Goal: Task Accomplishment & Management: Use online tool/utility

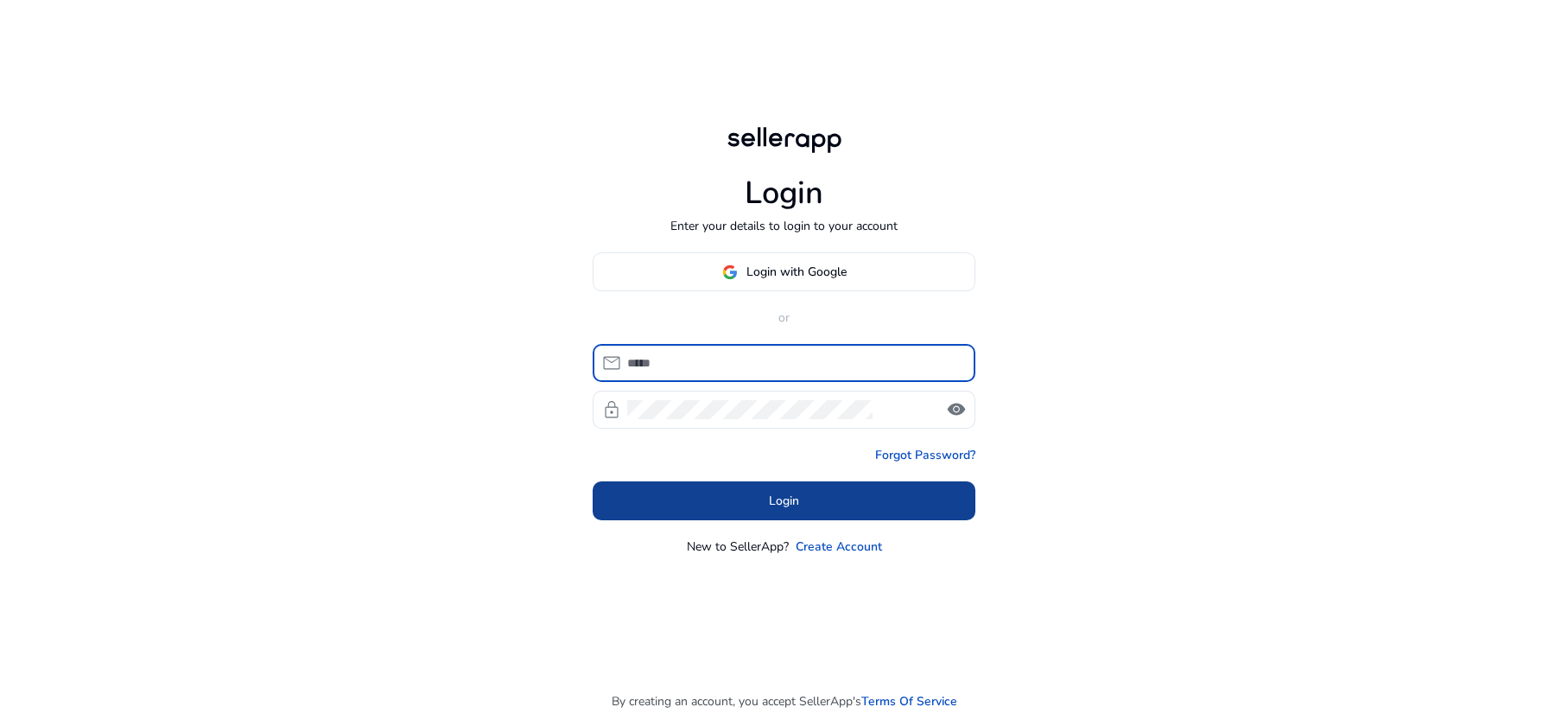
type input "**********"
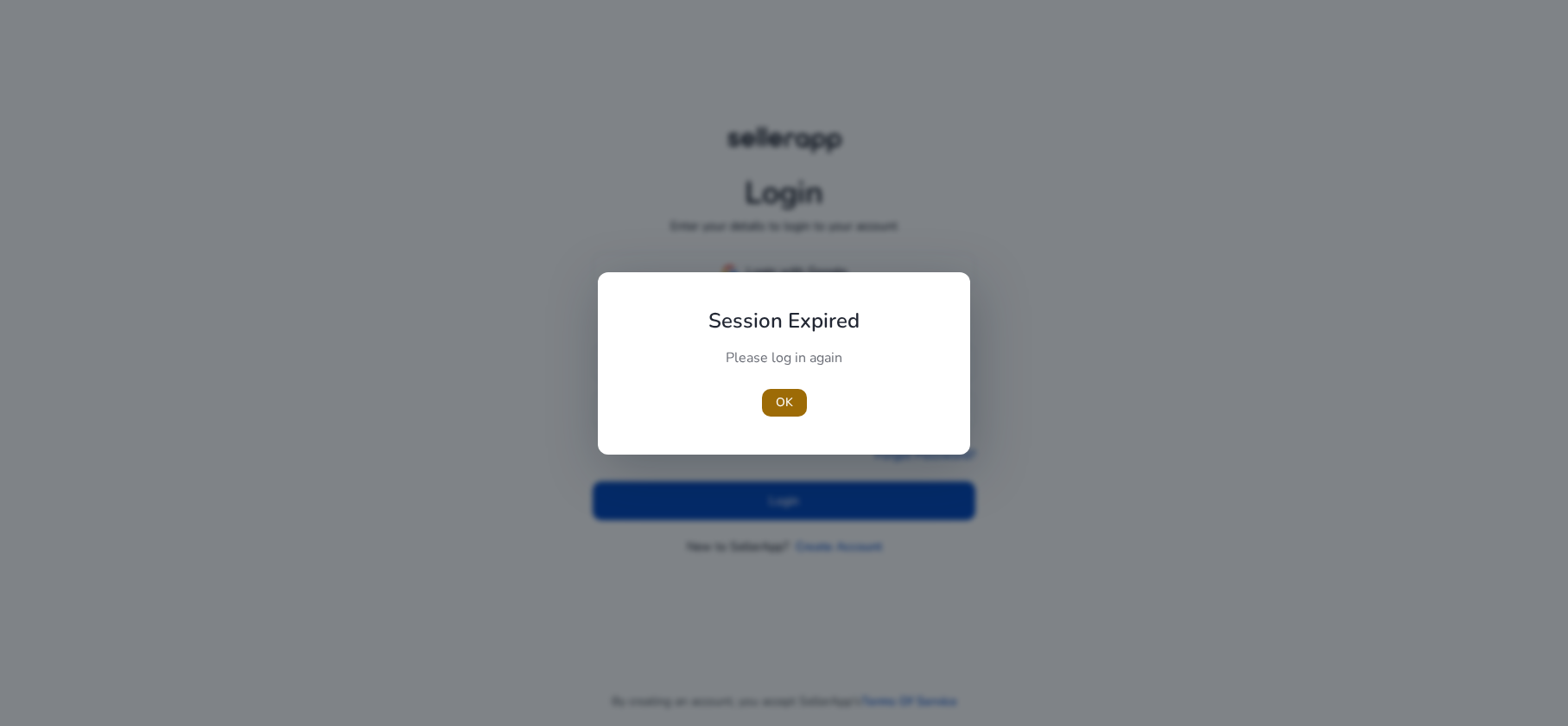
click at [788, 408] on span "OK" at bounding box center [784, 403] width 18 height 19
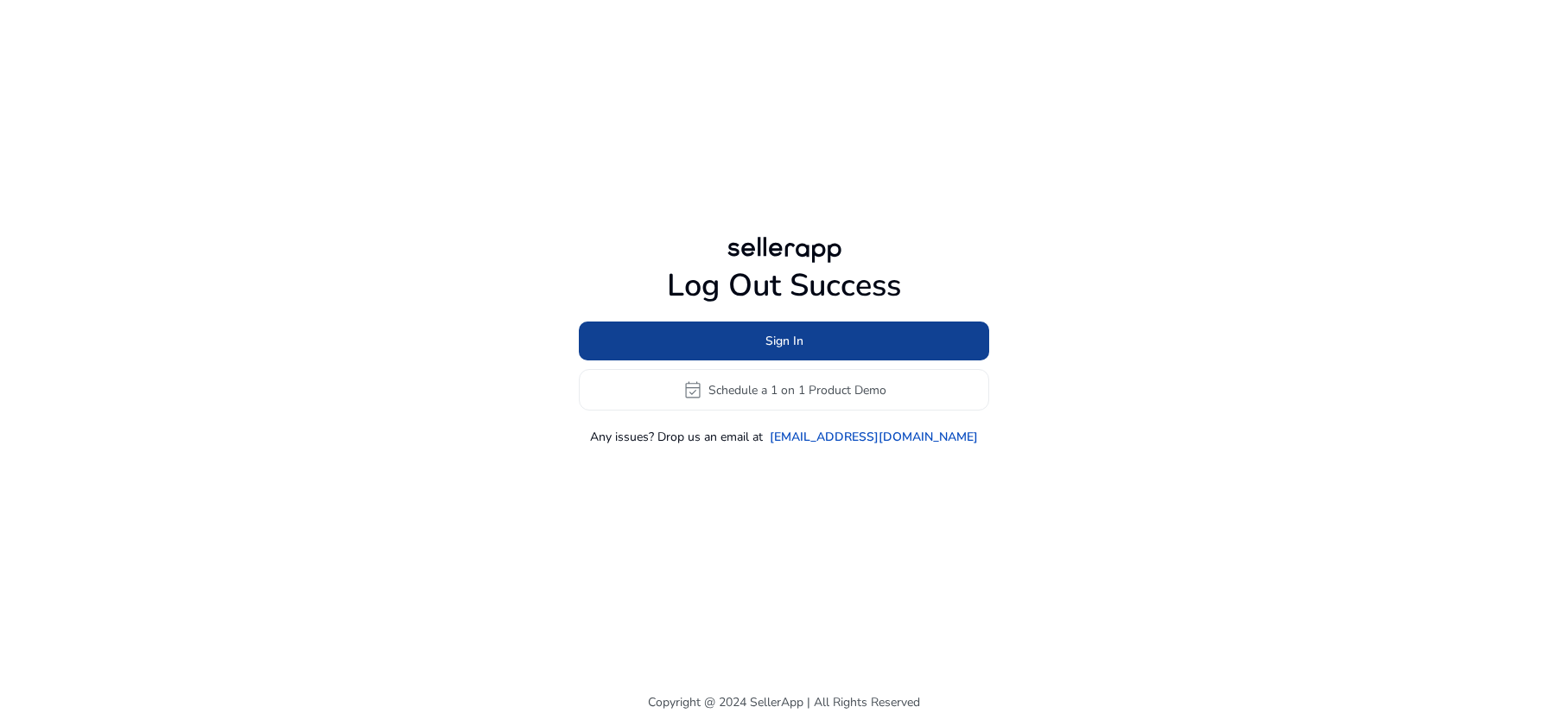
click at [855, 342] on span at bounding box center [784, 341] width 410 height 42
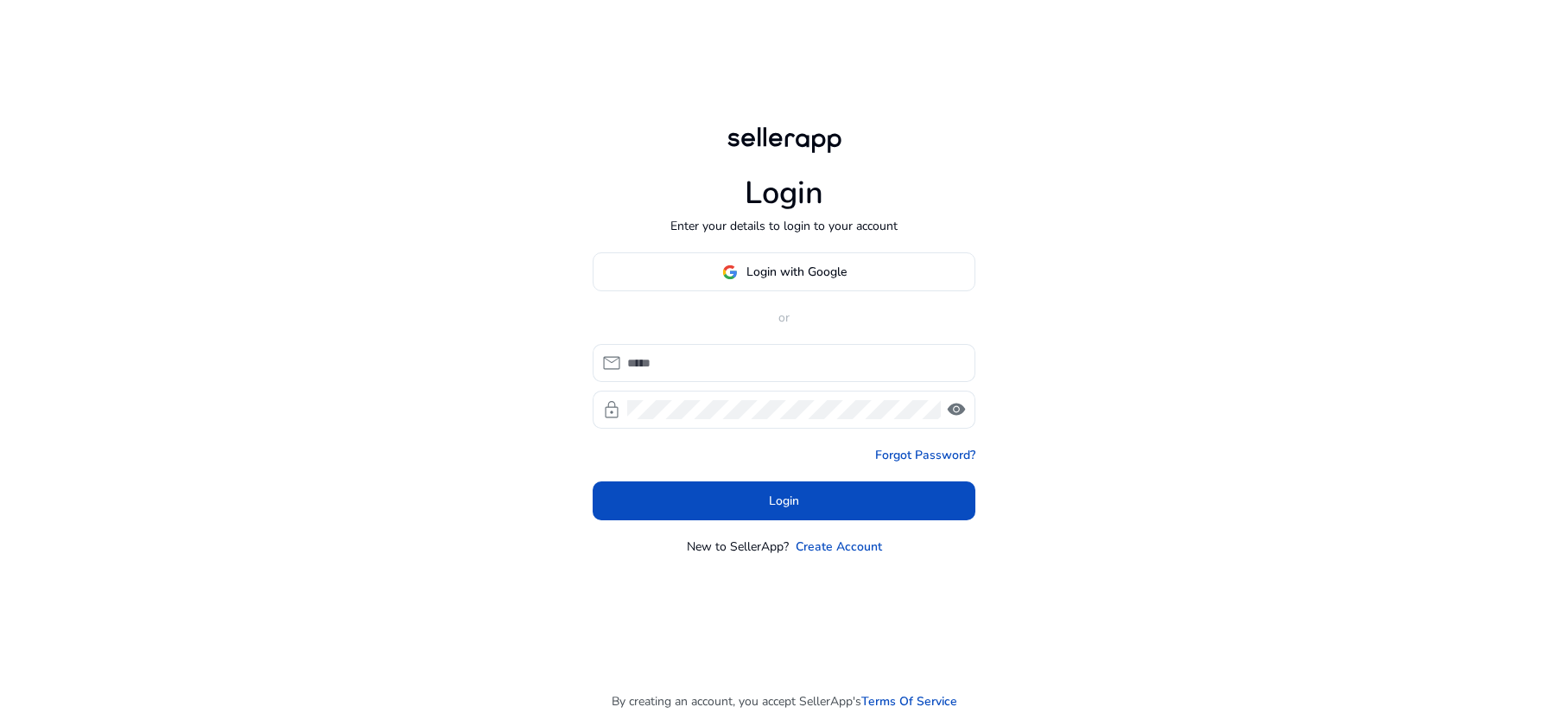
type input "**********"
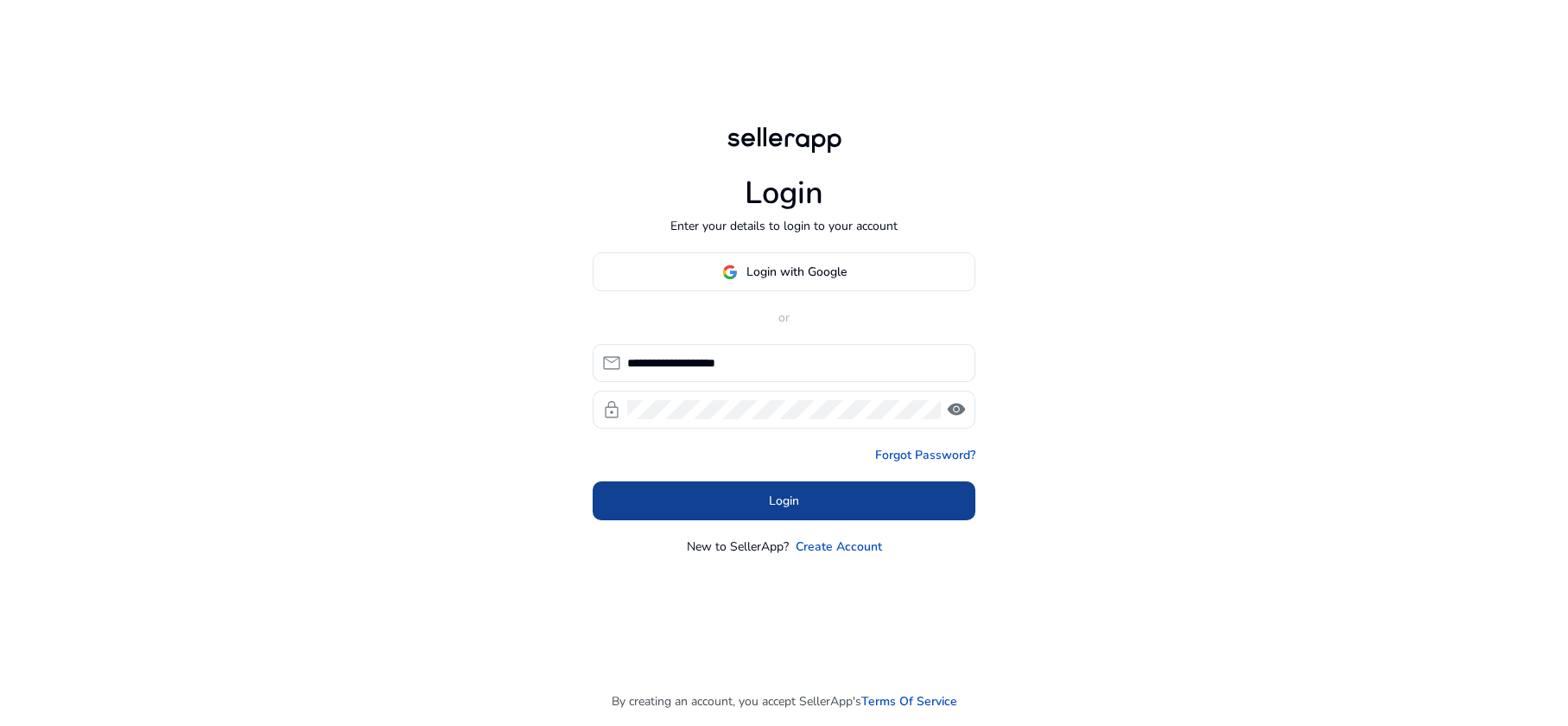
click at [718, 500] on span at bounding box center [784, 501] width 383 height 42
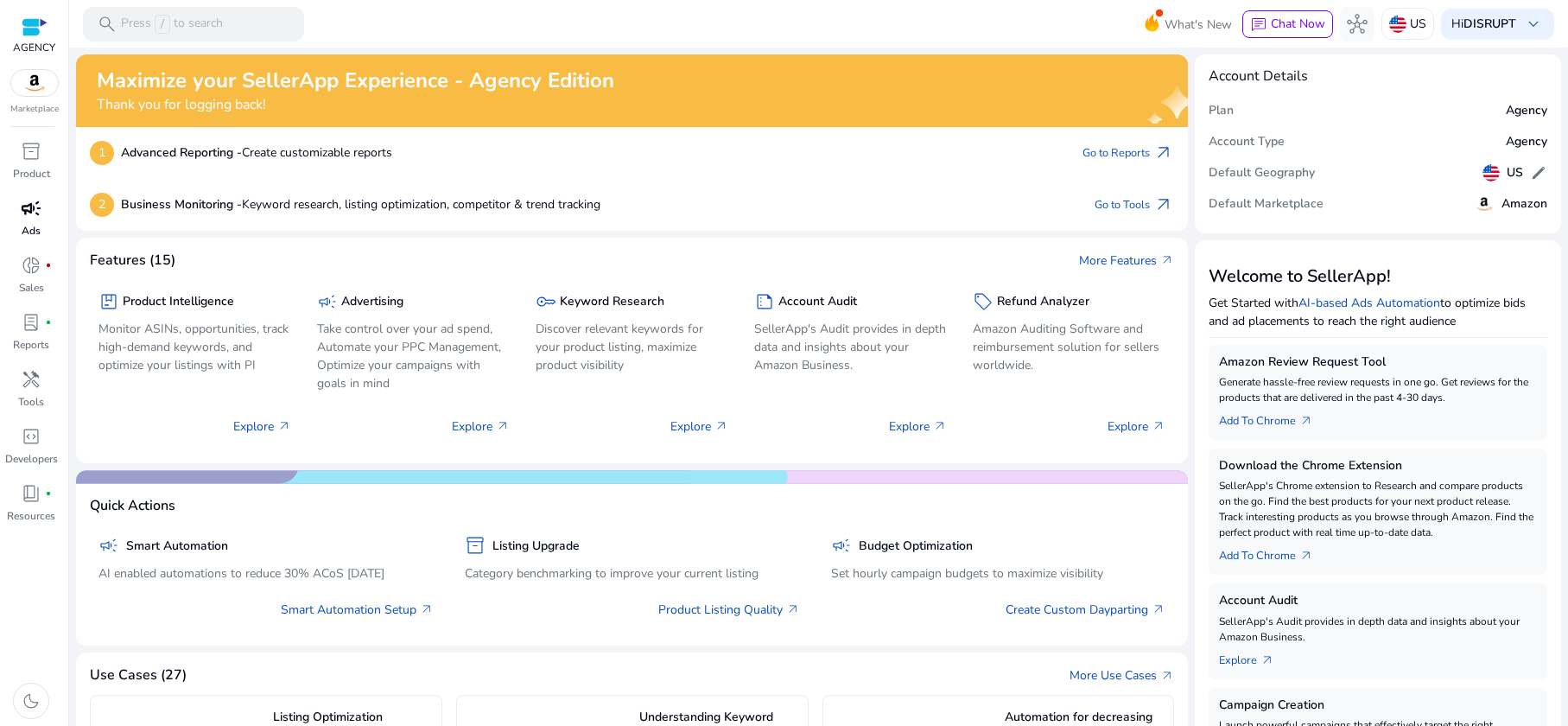
click at [42, 228] on link "campaign Ads" at bounding box center [31, 223] width 62 height 57
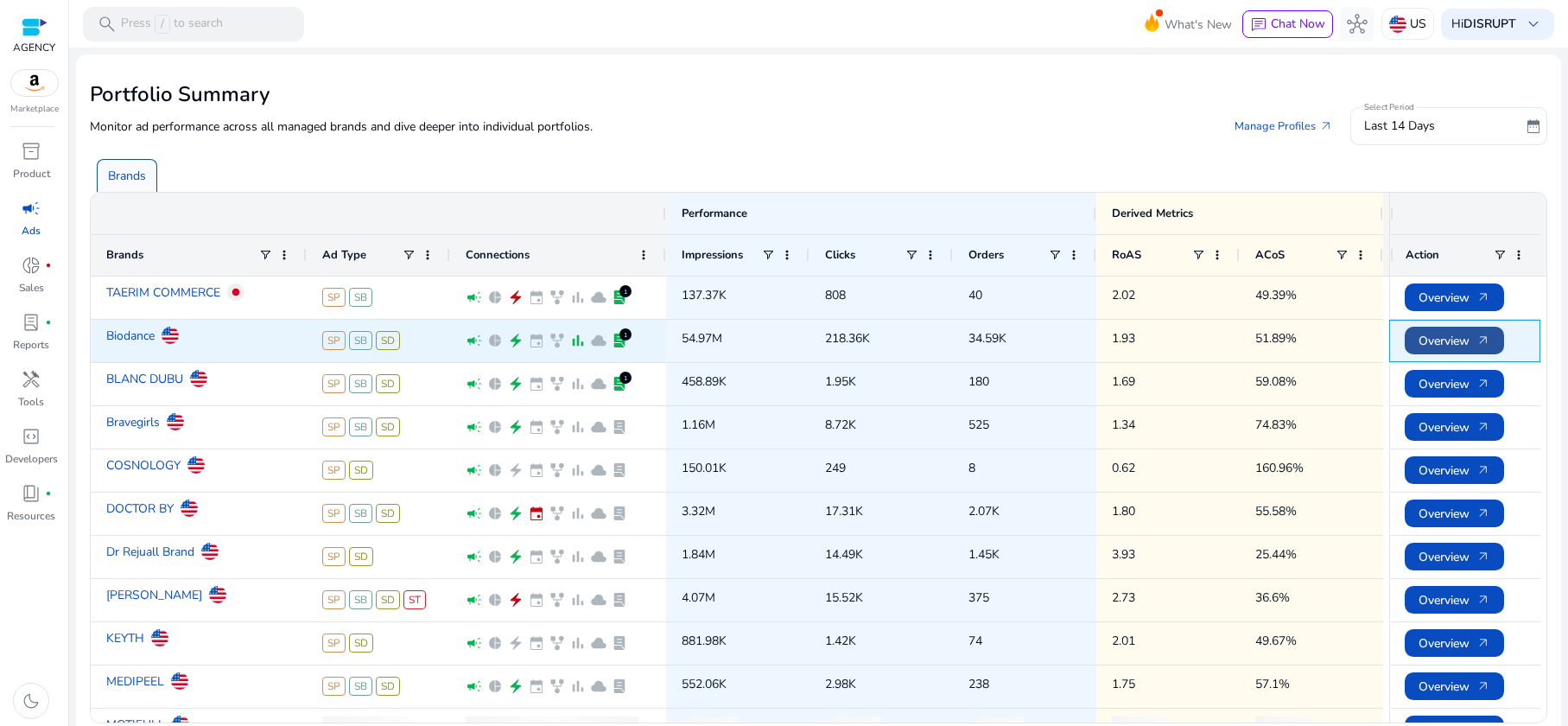
click at [1462, 347] on span "Overview arrow_outward" at bounding box center [1454, 341] width 71 height 35
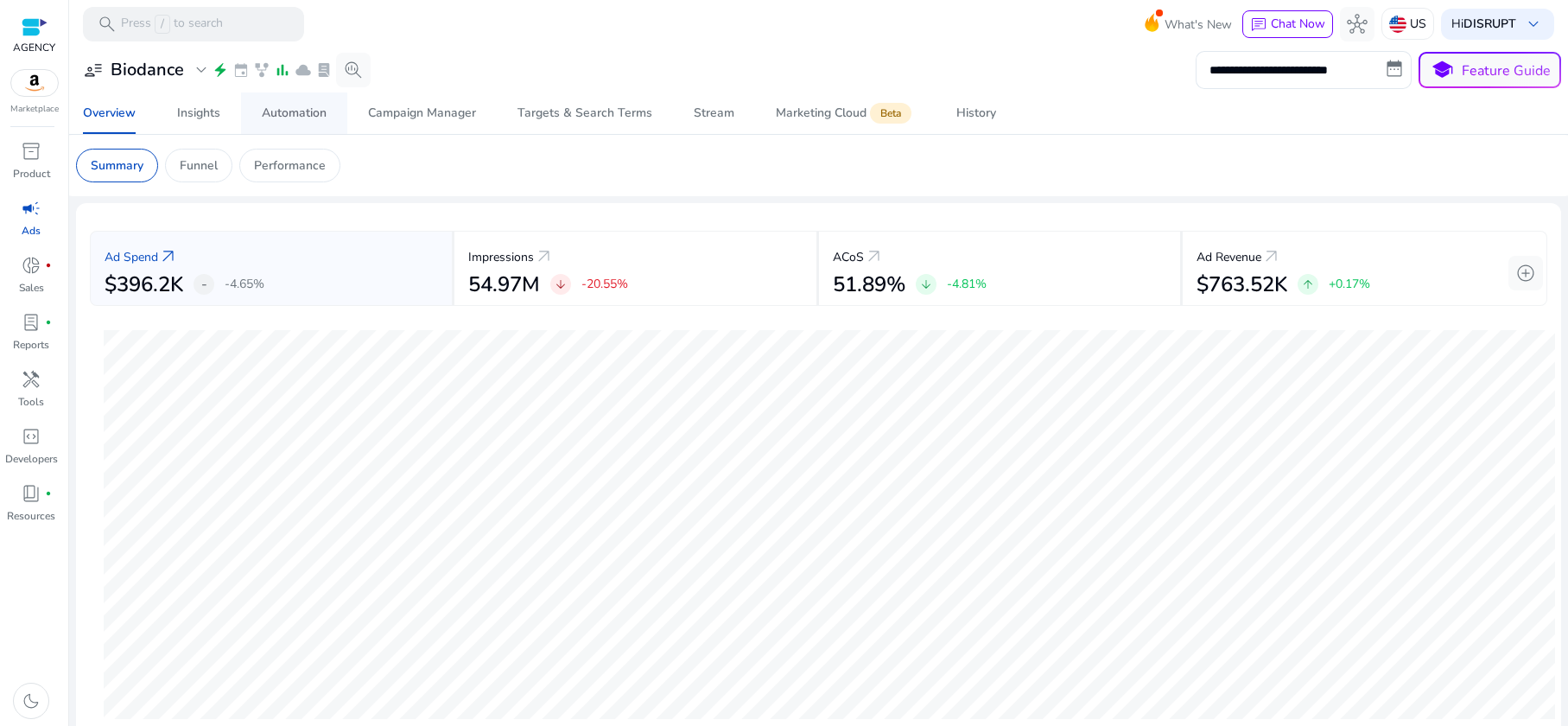
click at [316, 115] on div "Automation" at bounding box center [294, 112] width 65 height 12
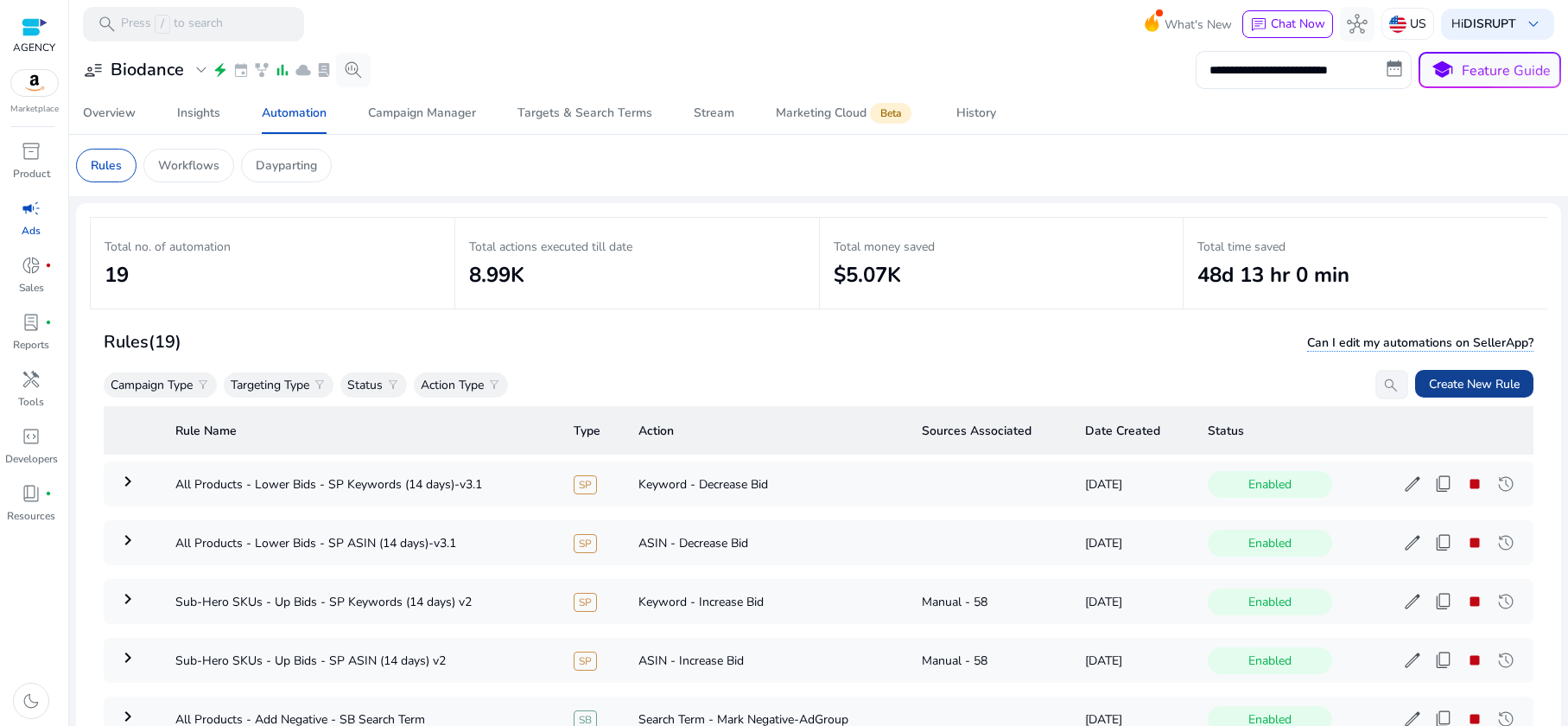
click at [1438, 383] on span "Create New Rule" at bounding box center [1474, 384] width 91 height 19
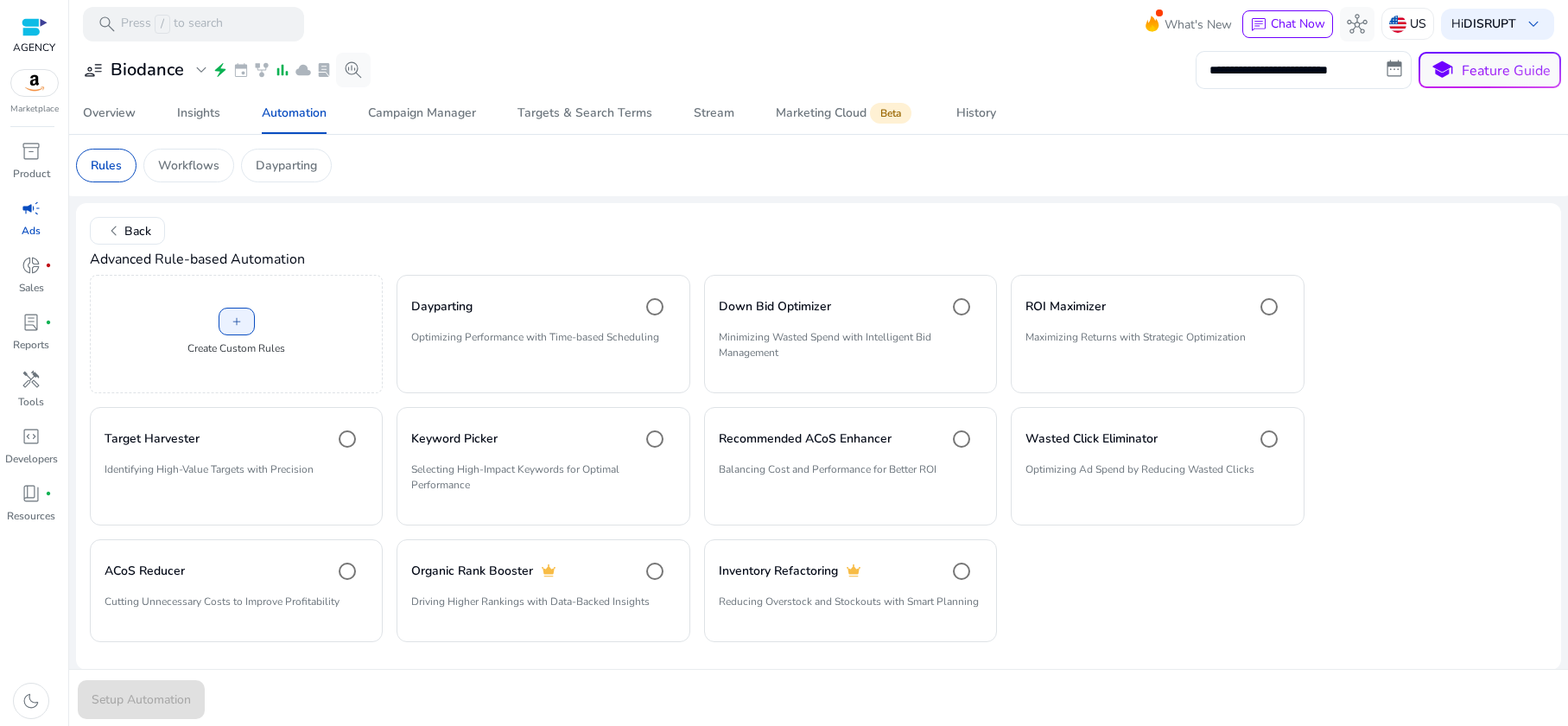
scroll to position [7, 0]
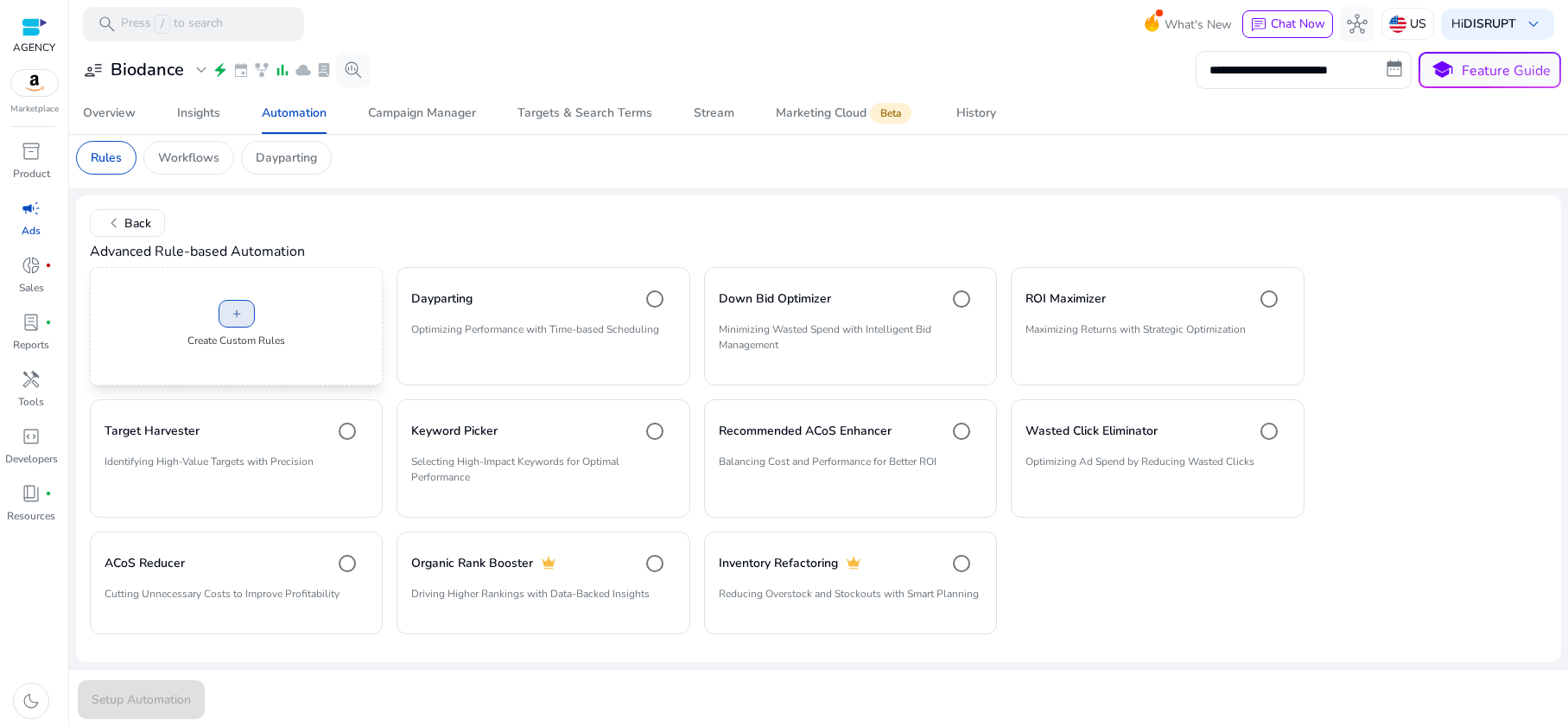
click at [245, 311] on span at bounding box center [237, 314] width 34 height 42
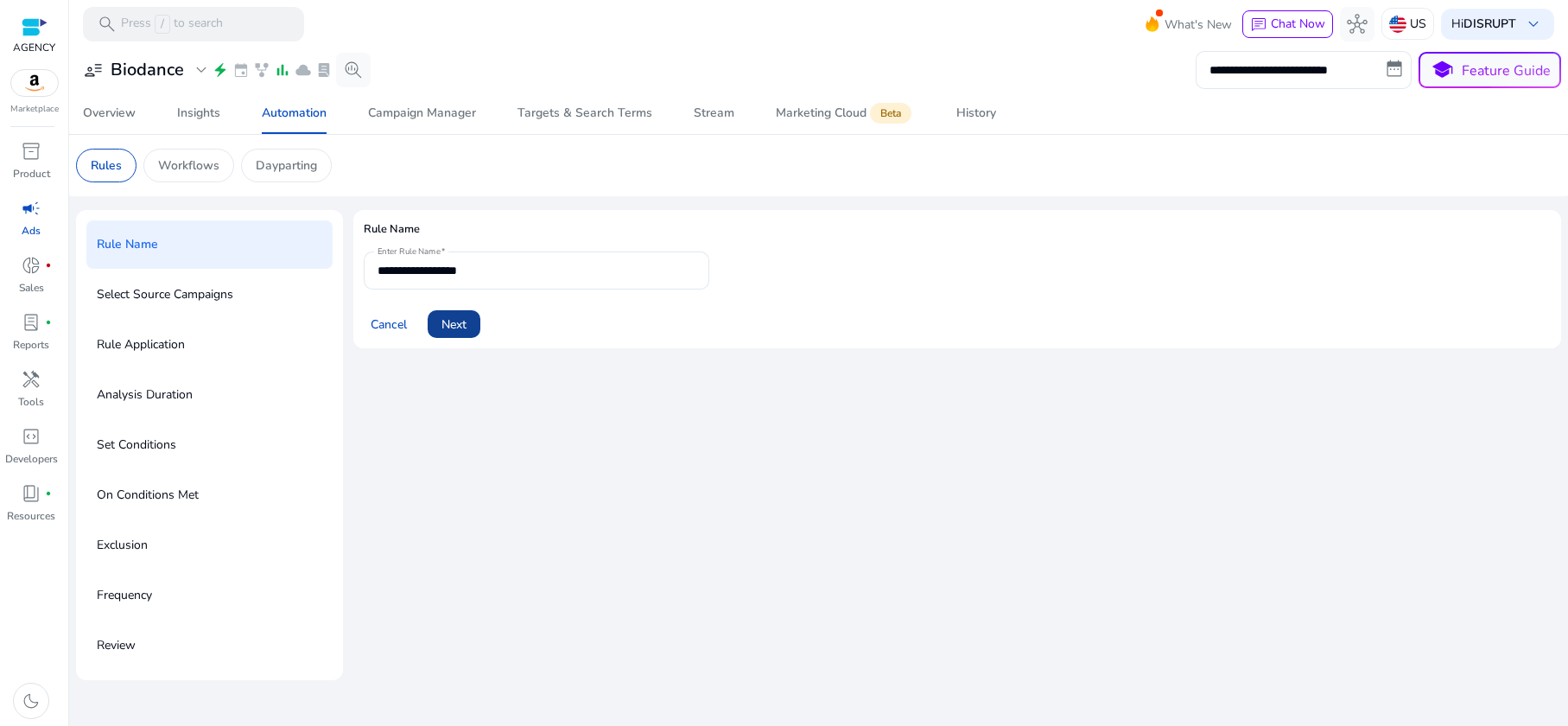
click at [467, 325] on span "Next" at bounding box center [454, 325] width 25 height 19
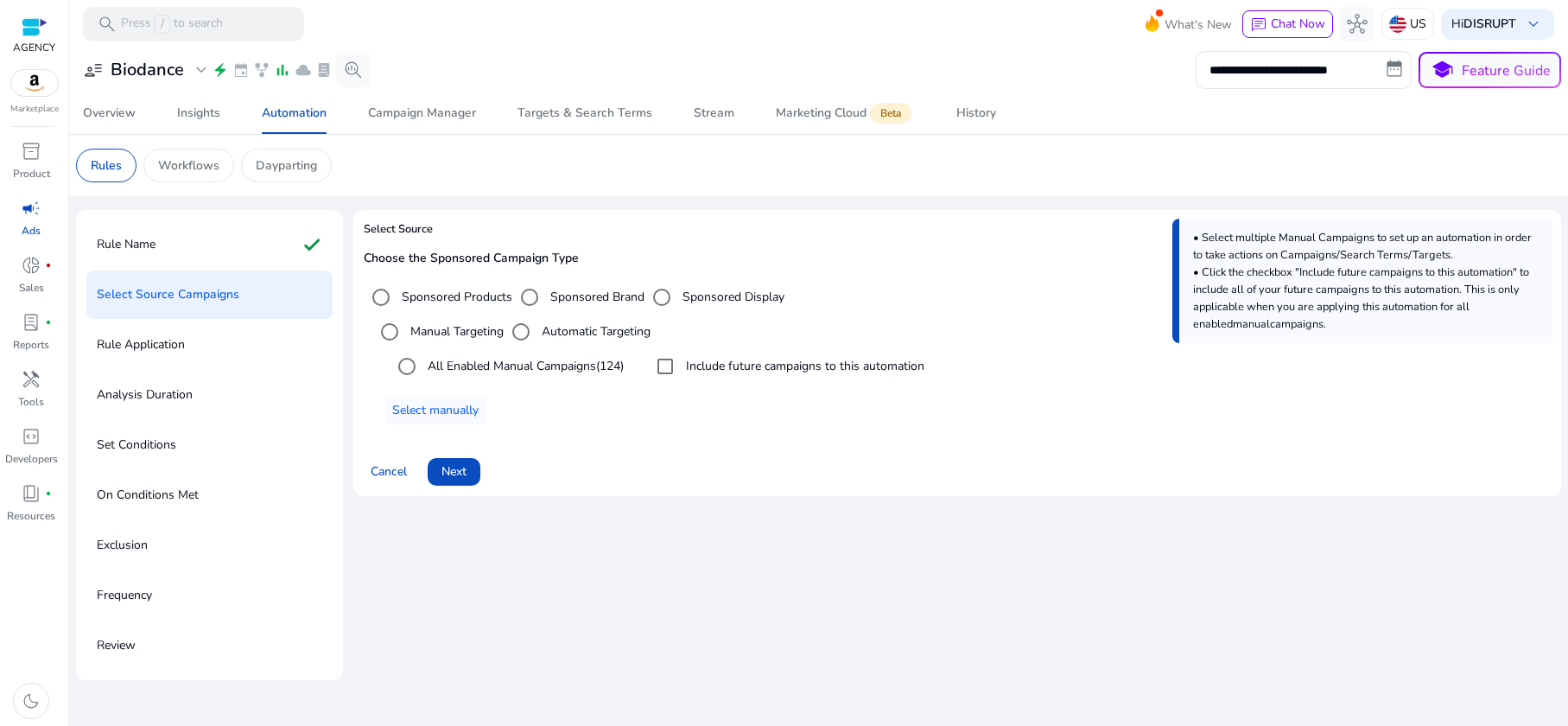
click at [199, 341] on div "Rule Application" at bounding box center [209, 344] width 246 height 48
click at [211, 514] on div "On Conditions Met" at bounding box center [209, 496] width 246 height 48
click at [462, 473] on span "Next" at bounding box center [454, 472] width 25 height 19
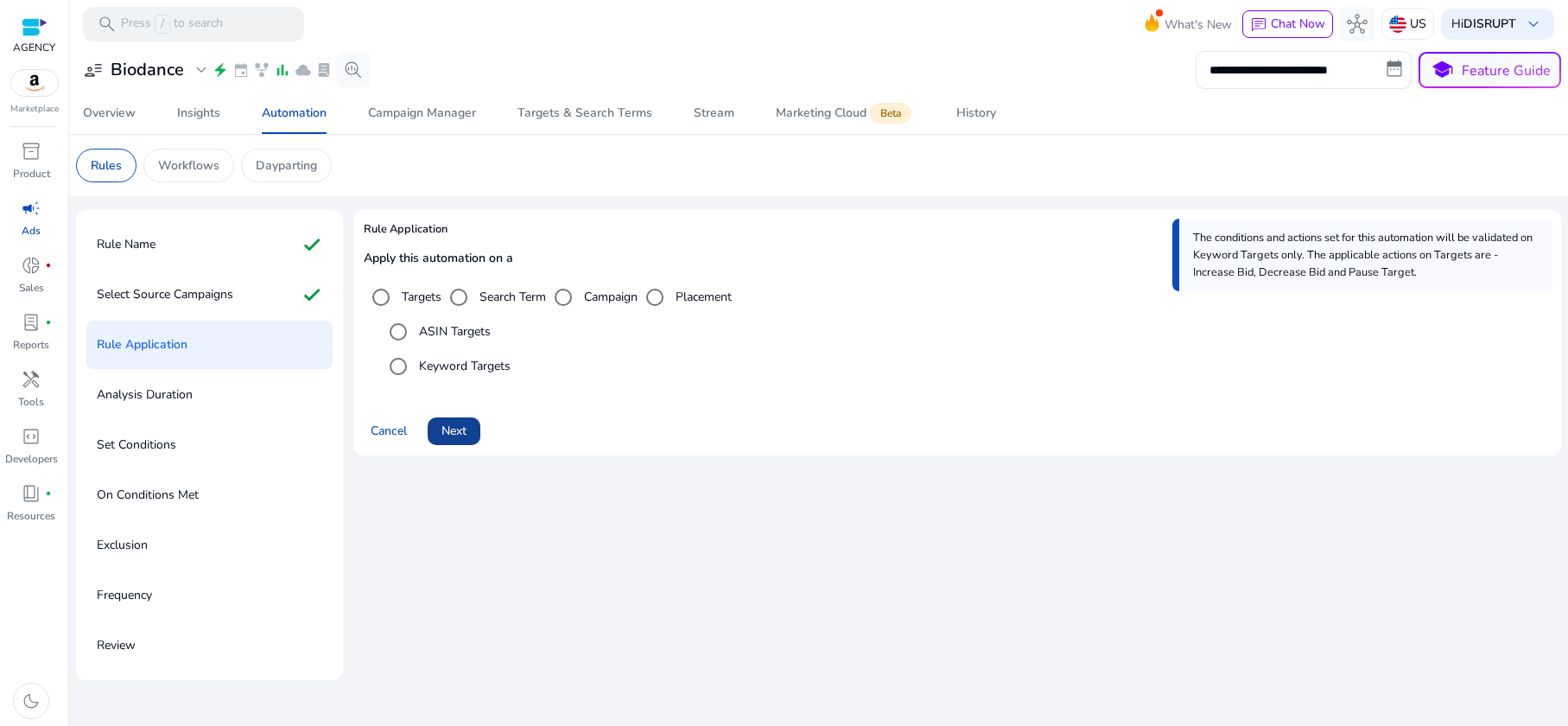
click at [461, 442] on span at bounding box center [454, 431] width 53 height 42
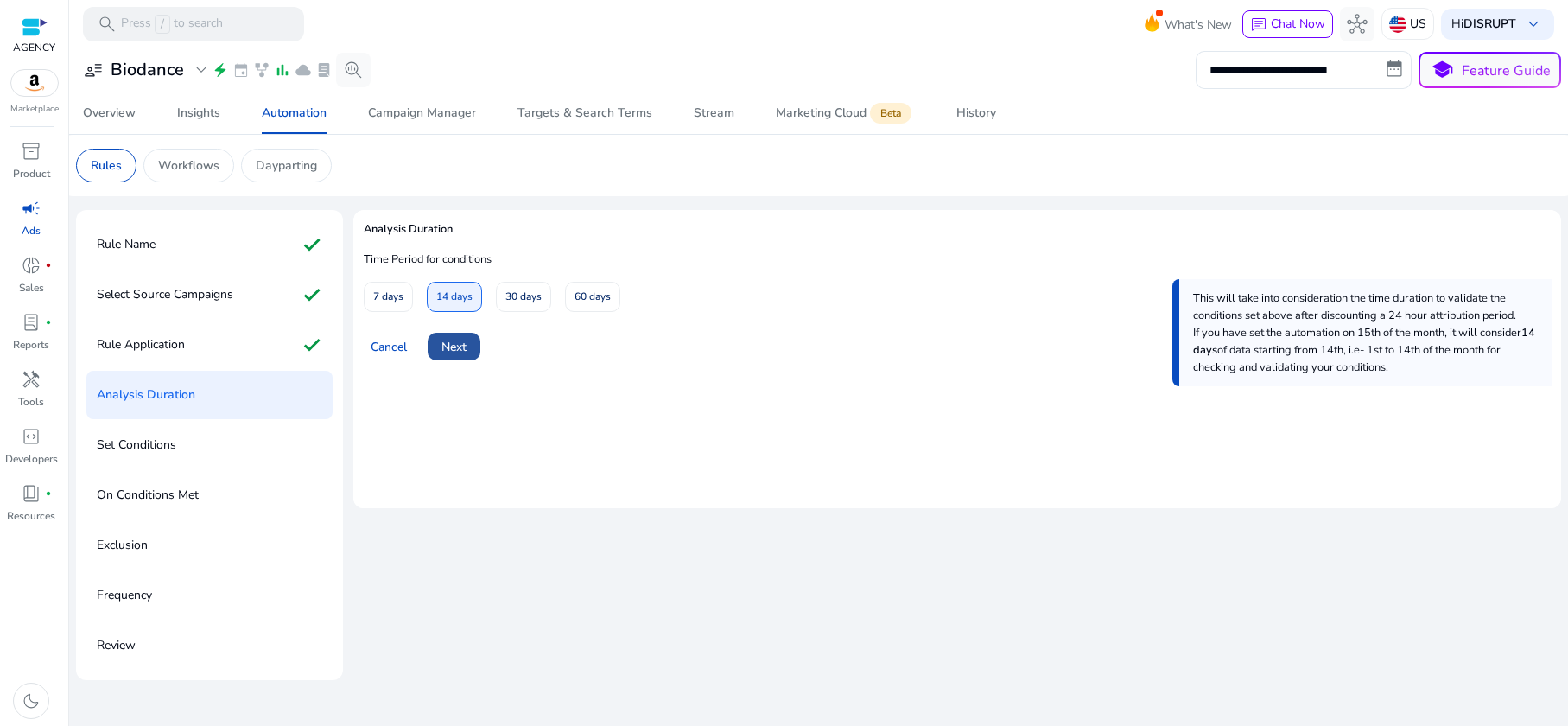
click at [462, 354] on span "Next" at bounding box center [454, 347] width 25 height 19
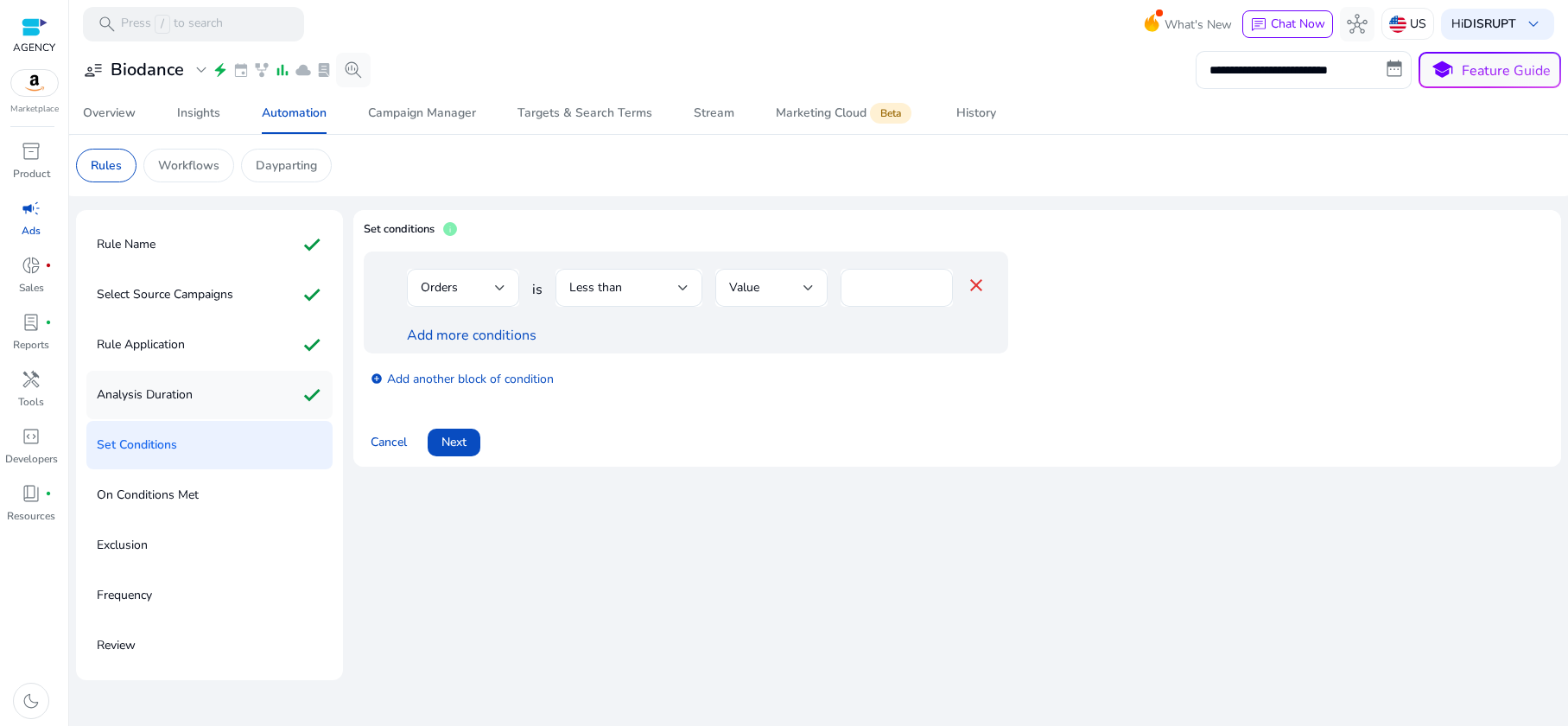
click at [220, 392] on div "Analysis Duration check" at bounding box center [209, 395] width 246 height 48
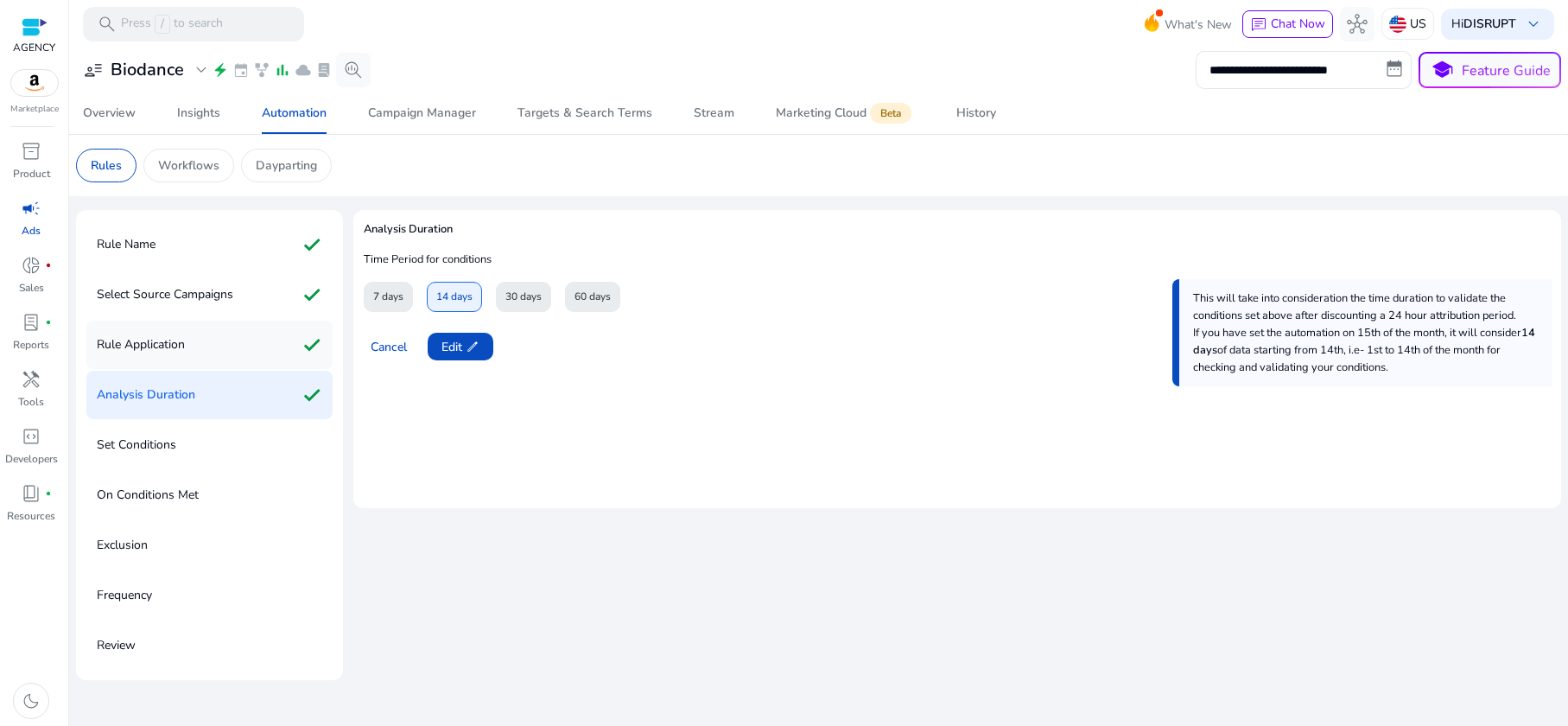
click at [202, 351] on div "Rule Application check" at bounding box center [209, 344] width 246 height 48
